Goal: Information Seeking & Learning: Learn about a topic

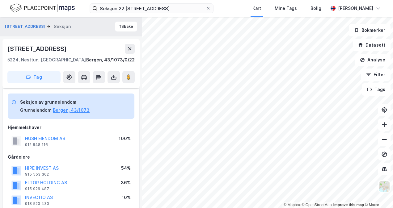
scroll to position [342, 0]
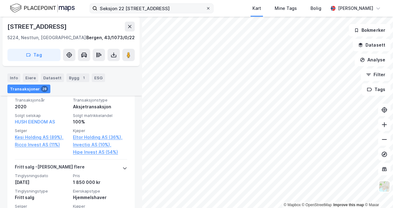
click at [211, 9] on span at bounding box center [208, 8] width 5 height 5
click at [206, 9] on input "Seksjon 22 [STREET_ADDRESS]" at bounding box center [151, 8] width 108 height 9
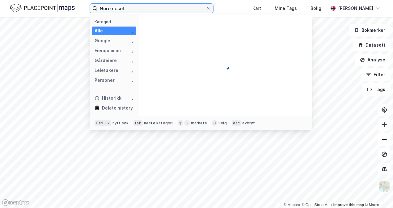
type input "Nore neset"
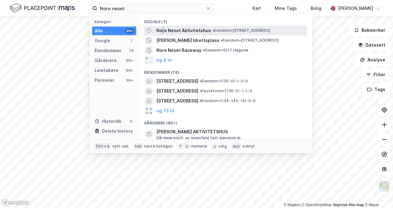
click at [164, 29] on span "Nore Neset Aktivitetshus" at bounding box center [183, 30] width 55 height 7
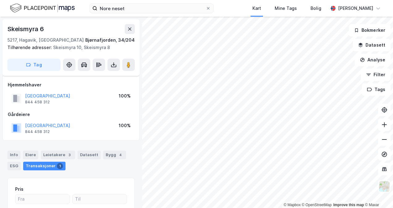
scroll to position [85, 0]
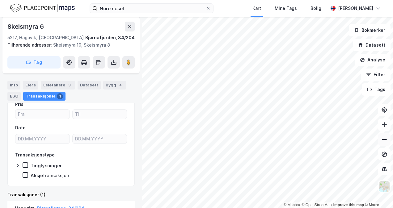
click at [389, 143] on button at bounding box center [384, 140] width 12 height 12
click at [387, 141] on icon at bounding box center [384, 140] width 6 height 6
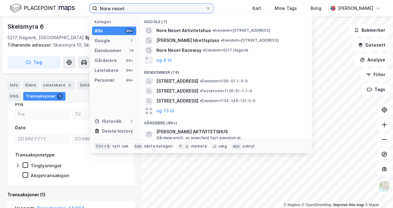
click at [125, 9] on input "Nore neset" at bounding box center [151, 8] width 108 height 9
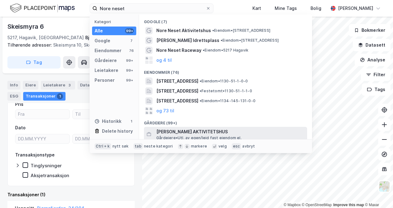
click at [193, 136] on span "Gårdeiere • Utl. av egen/leid fast eiendom el." at bounding box center [198, 138] width 85 height 5
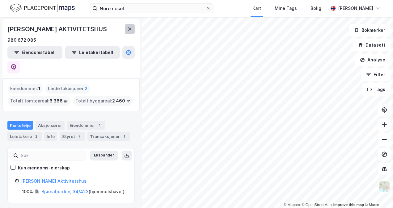
click at [126, 33] on button at bounding box center [130, 29] width 10 height 10
